Goal: Obtain resource: Download file/media

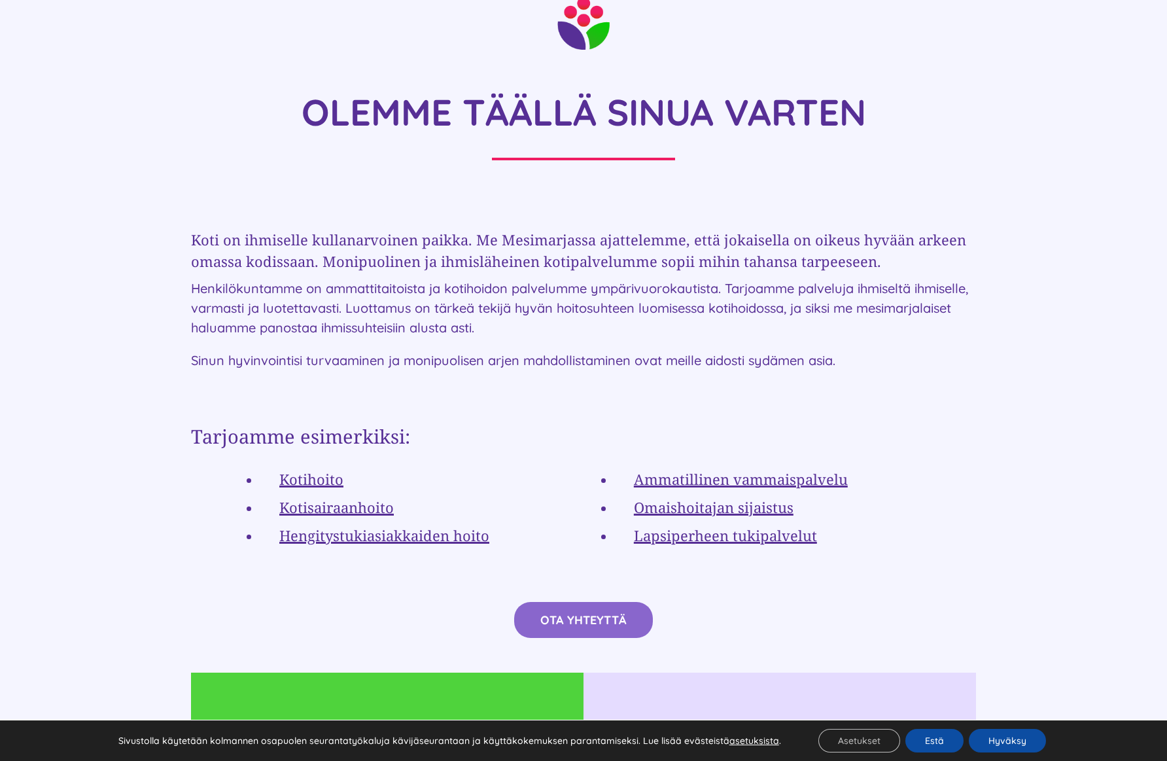
scroll to position [2158, 0]
click at [439, 524] on link "Hengitystukiasiakkaiden hoito" at bounding box center [384, 534] width 210 height 20
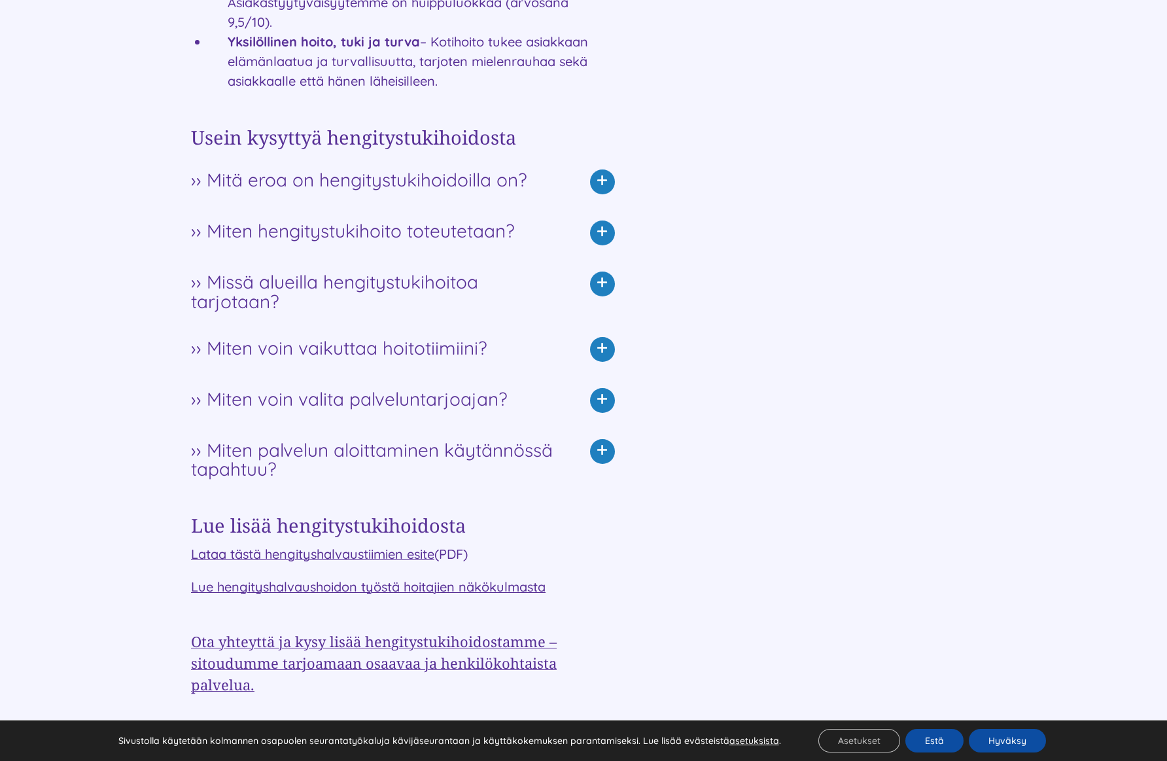
scroll to position [1569, 0]
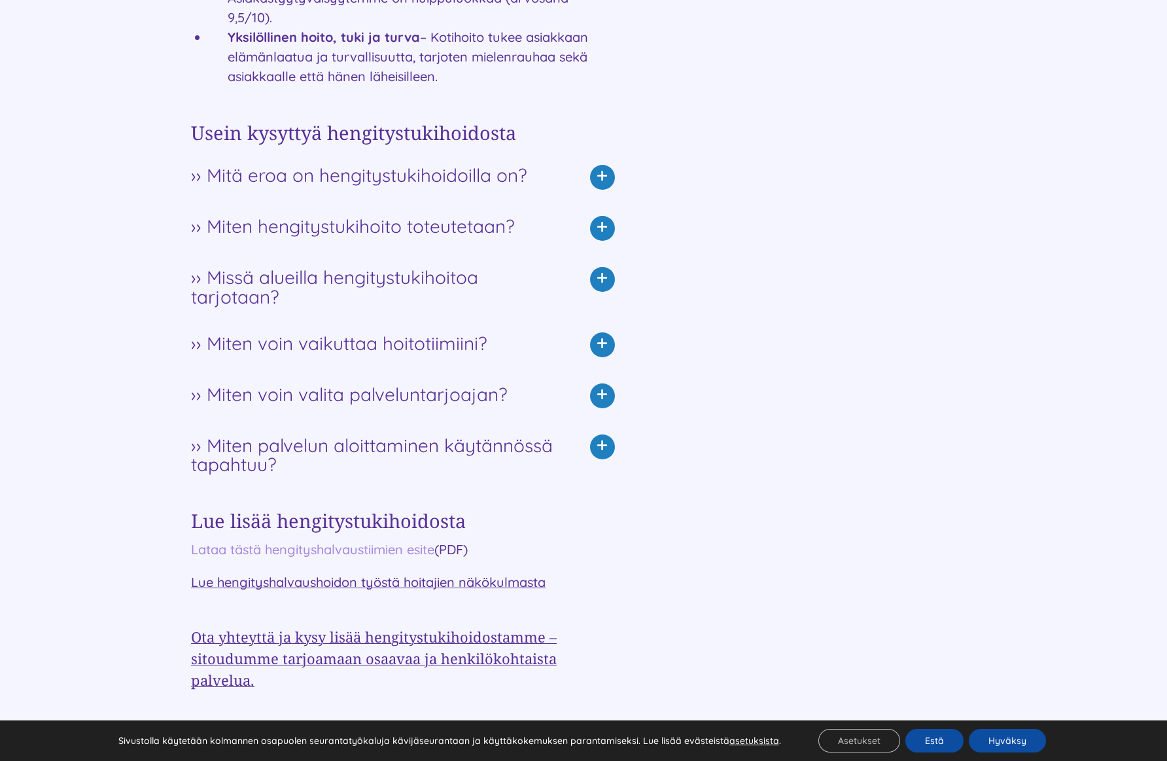
click at [400, 551] on link "Lataa tästä hengityshalvaustiimien esite" at bounding box center [312, 549] width 243 height 16
click at [602, 231] on icon at bounding box center [602, 228] width 25 height 25
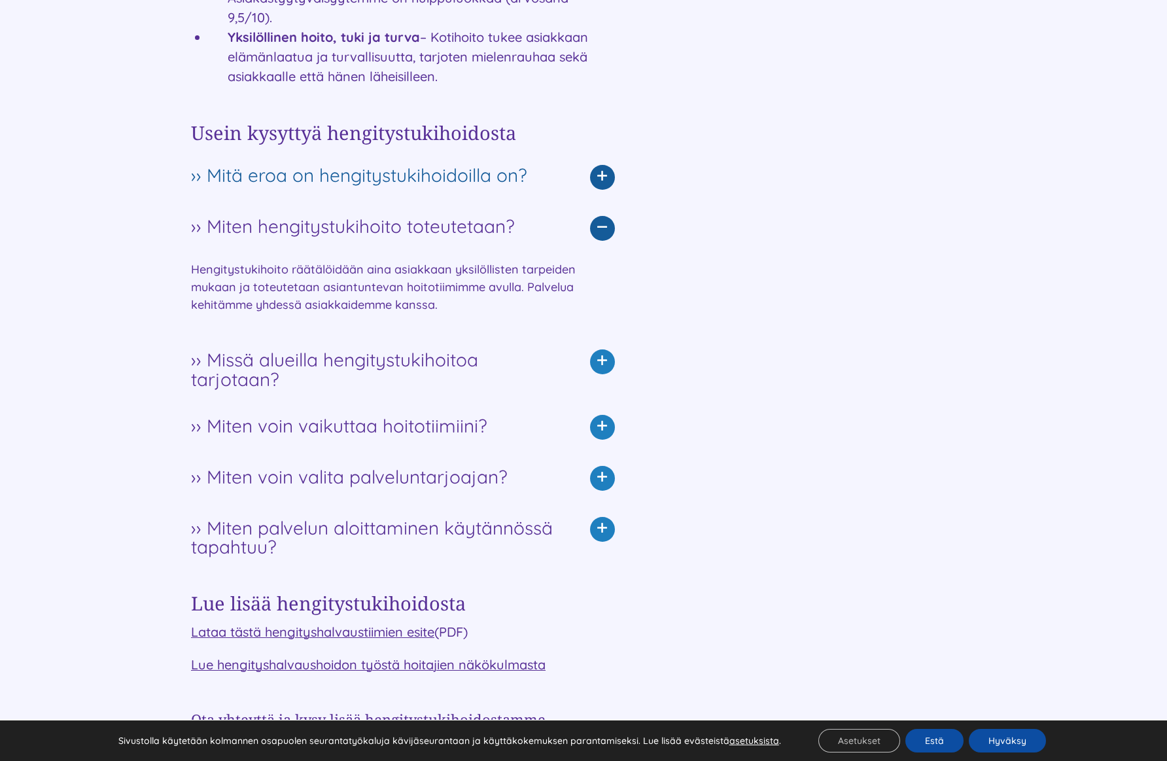
click at [600, 176] on icon at bounding box center [602, 177] width 25 height 25
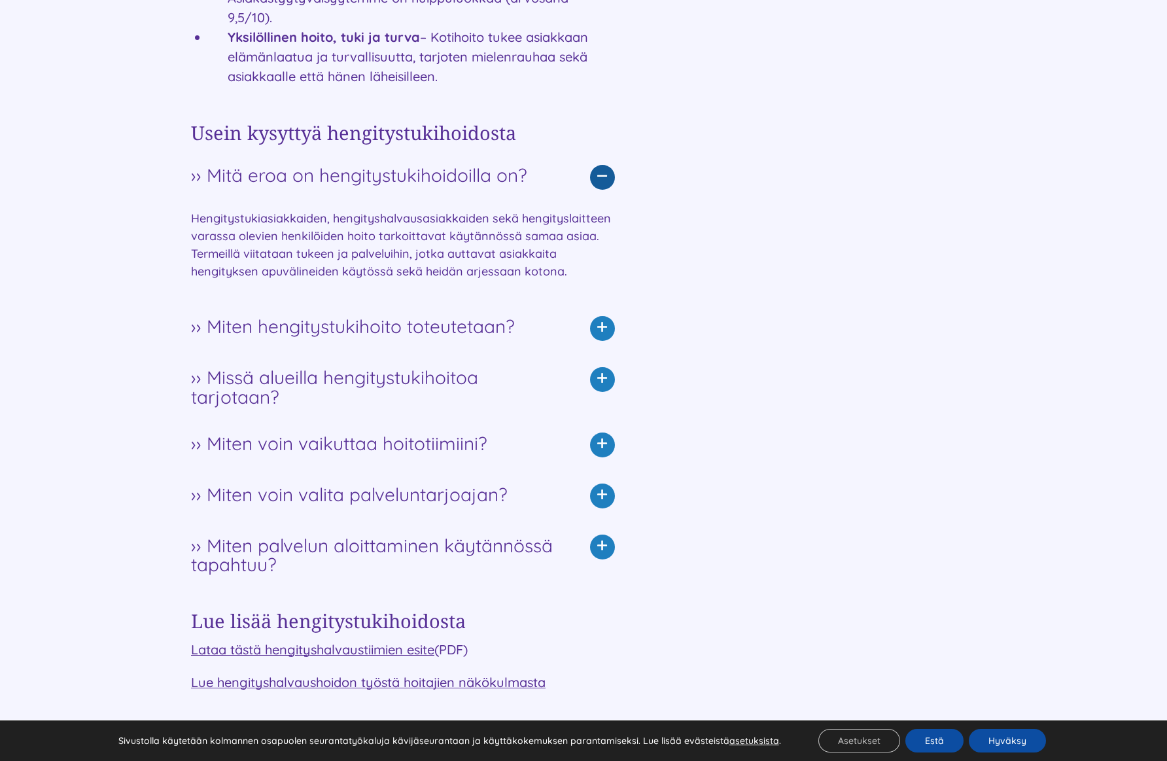
click at [606, 174] on icon at bounding box center [602, 177] width 25 height 25
